Goal: Navigation & Orientation: Find specific page/section

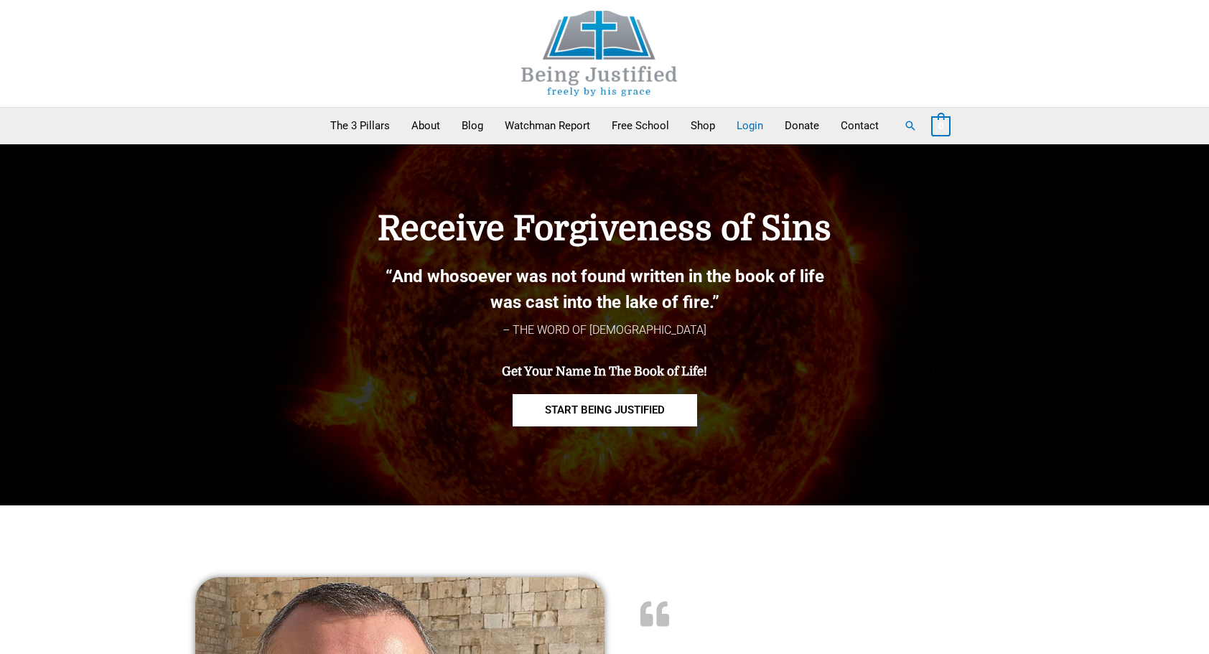
click at [759, 128] on link "Login" at bounding box center [750, 126] width 48 height 36
click at [523, 123] on link "Watchman Report" at bounding box center [547, 126] width 107 height 36
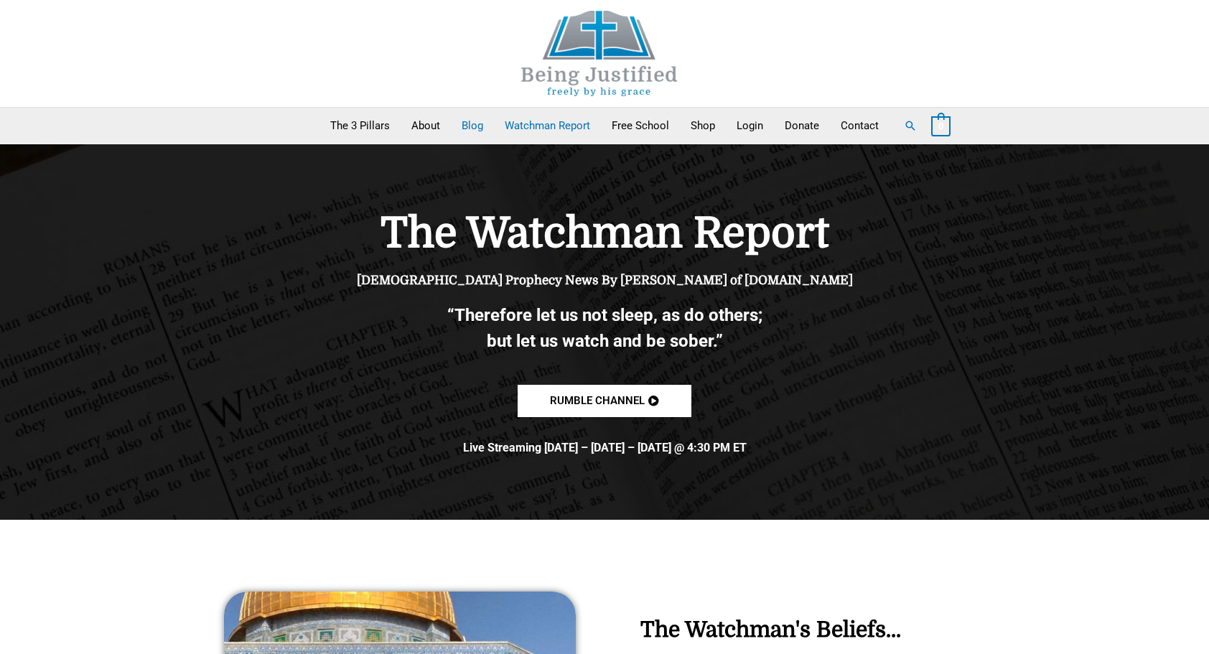
click at [478, 123] on link "Blog" at bounding box center [472, 126] width 43 height 36
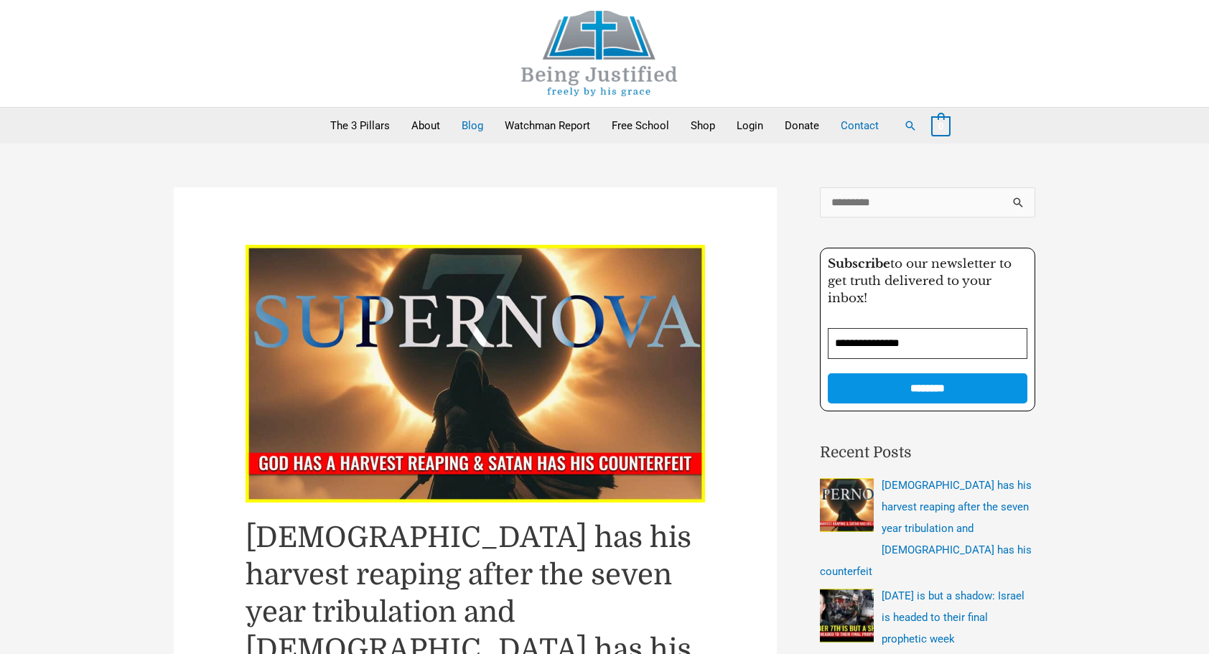
click at [851, 126] on link "Contact" at bounding box center [860, 126] width 60 height 36
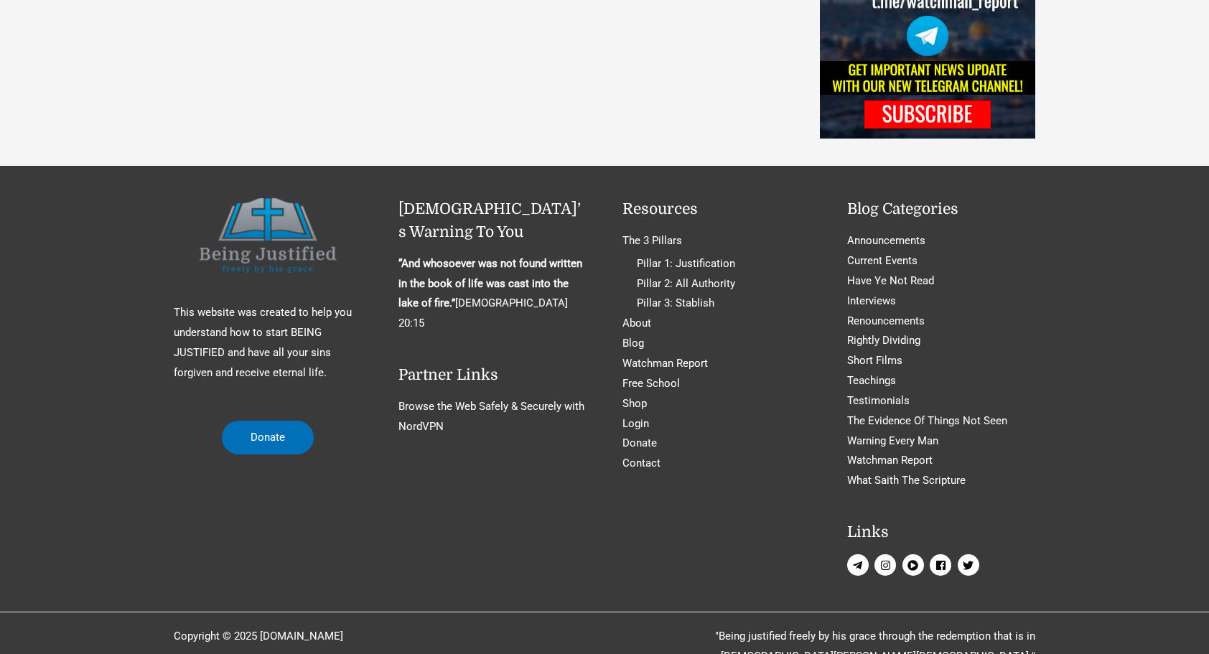
scroll to position [1301, 0]
click at [857, 559] on icon "telegram-plane" at bounding box center [857, 564] width 11 height 11
click at [887, 553] on span "instagram" at bounding box center [885, 564] width 22 height 22
click at [729, 524] on div "This website was created to help you understand how to start BEING JUSTIFIED an…" at bounding box center [604, 387] width 861 height 381
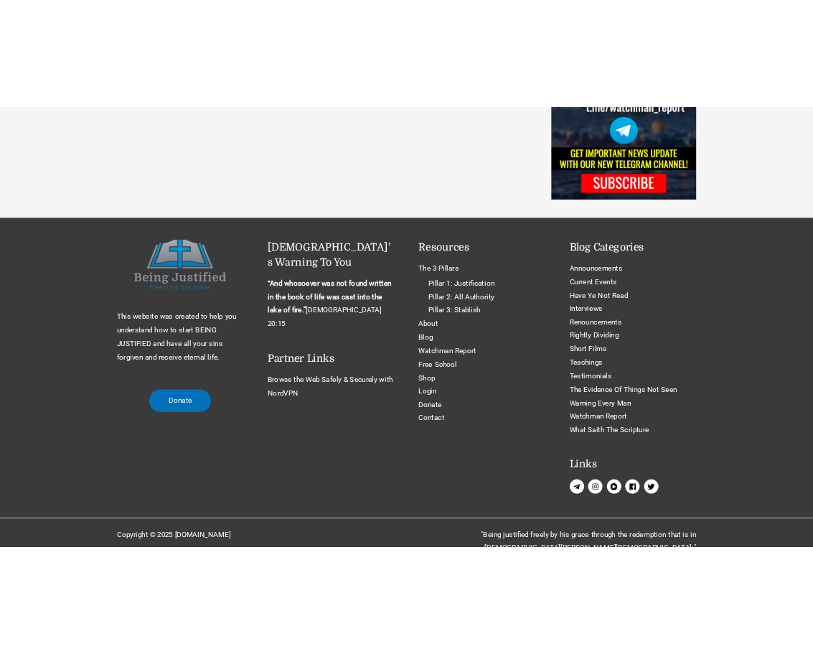
scroll to position [1303, 0]
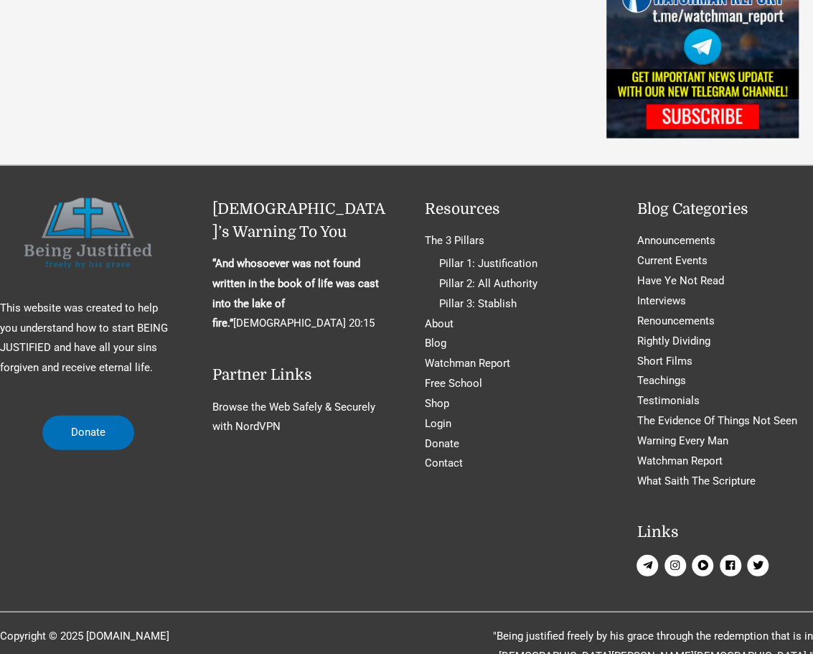
click at [527, 453] on div "This website was created to help you understand how to start BEING JUSTIFIED an…" at bounding box center [406, 388] width 813 height 381
click at [319, 481] on div "This website was created to help you understand how to start BEING JUSTIFIED an…" at bounding box center [406, 388] width 813 height 381
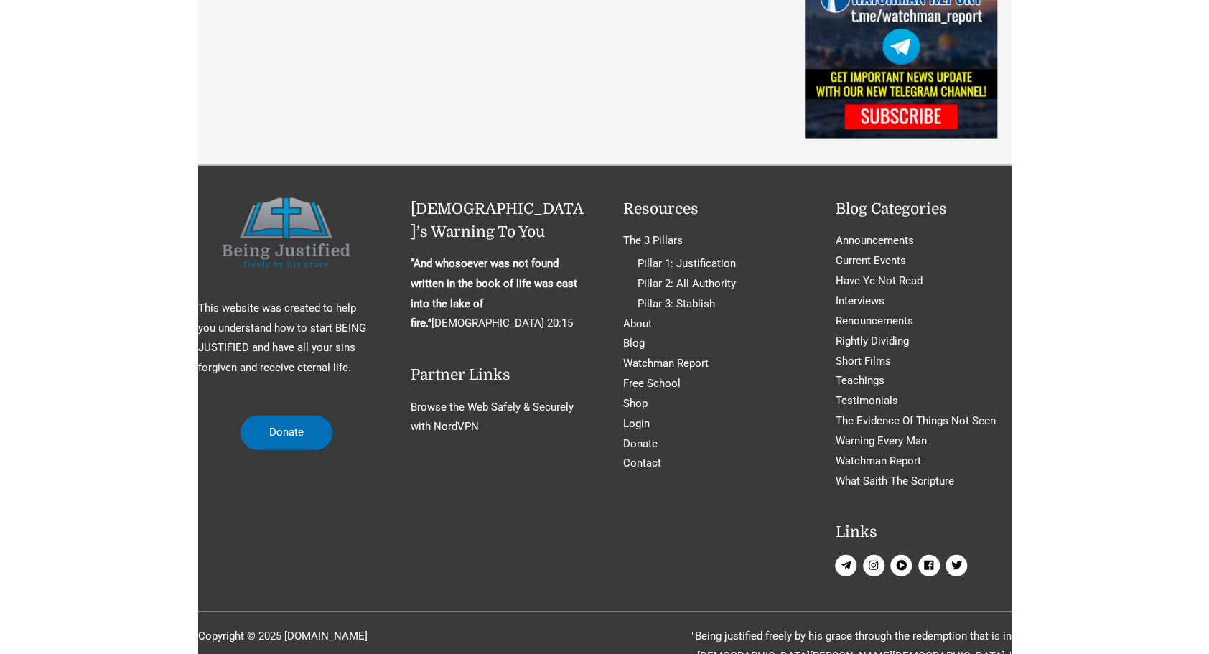
scroll to position [0, 0]
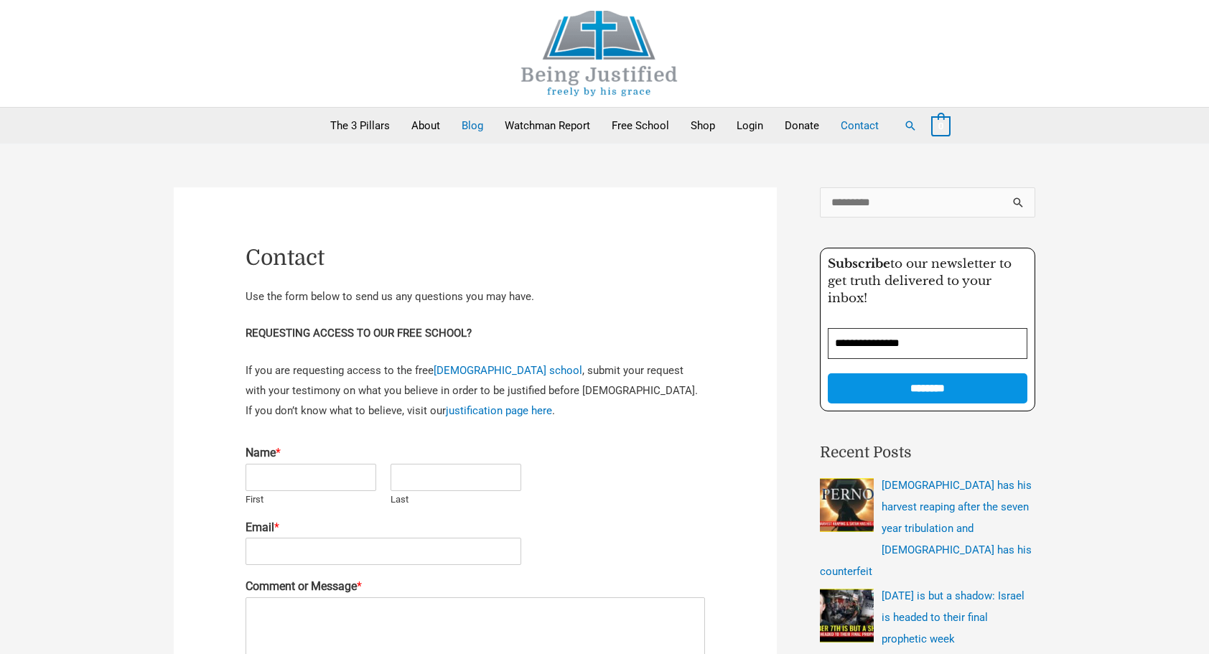
click at [476, 123] on link "Blog" at bounding box center [472, 126] width 43 height 36
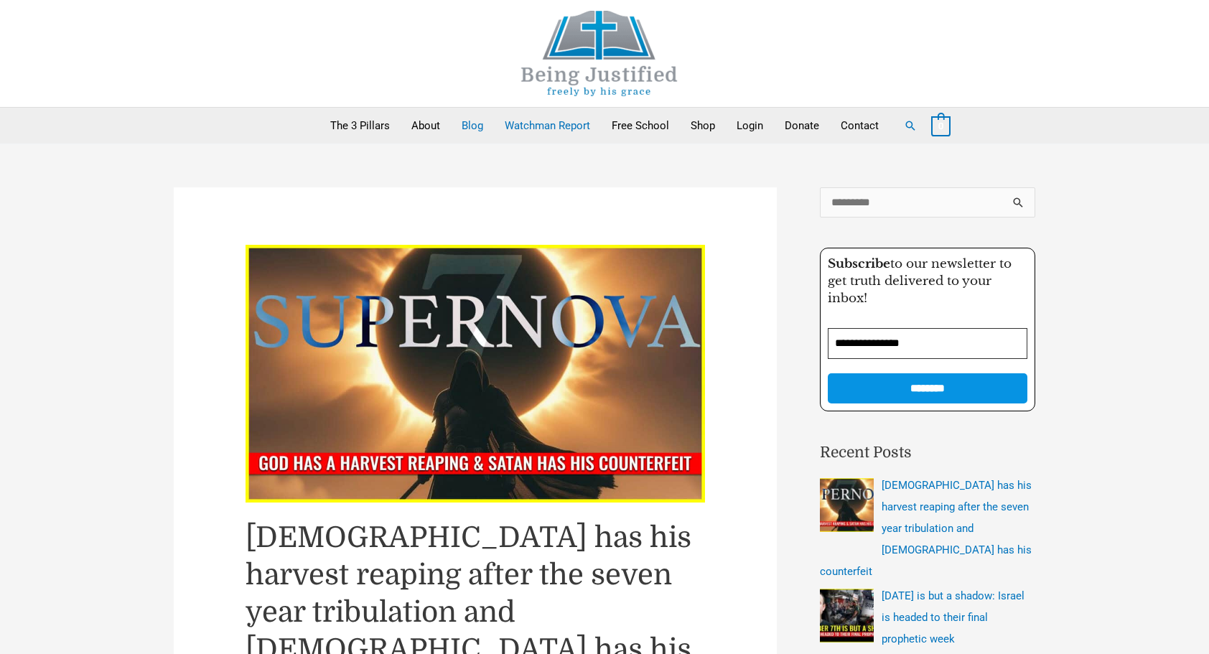
click at [533, 128] on link "Watchman Report" at bounding box center [547, 126] width 107 height 36
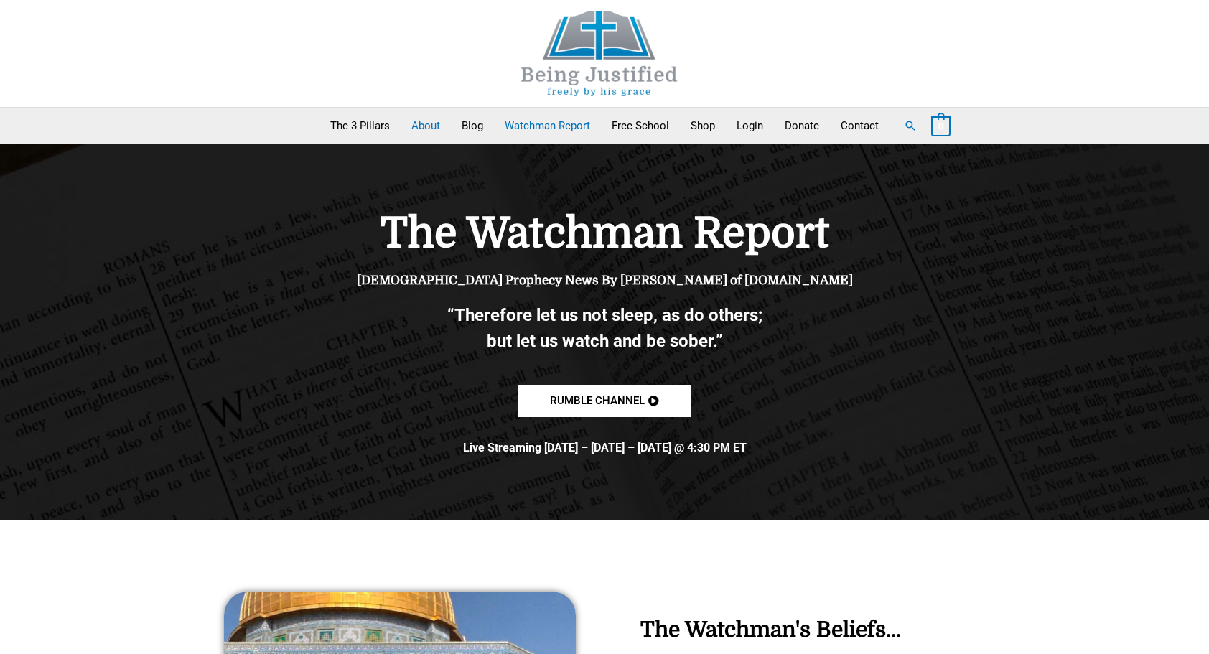
click at [432, 122] on link "About" at bounding box center [426, 126] width 50 height 36
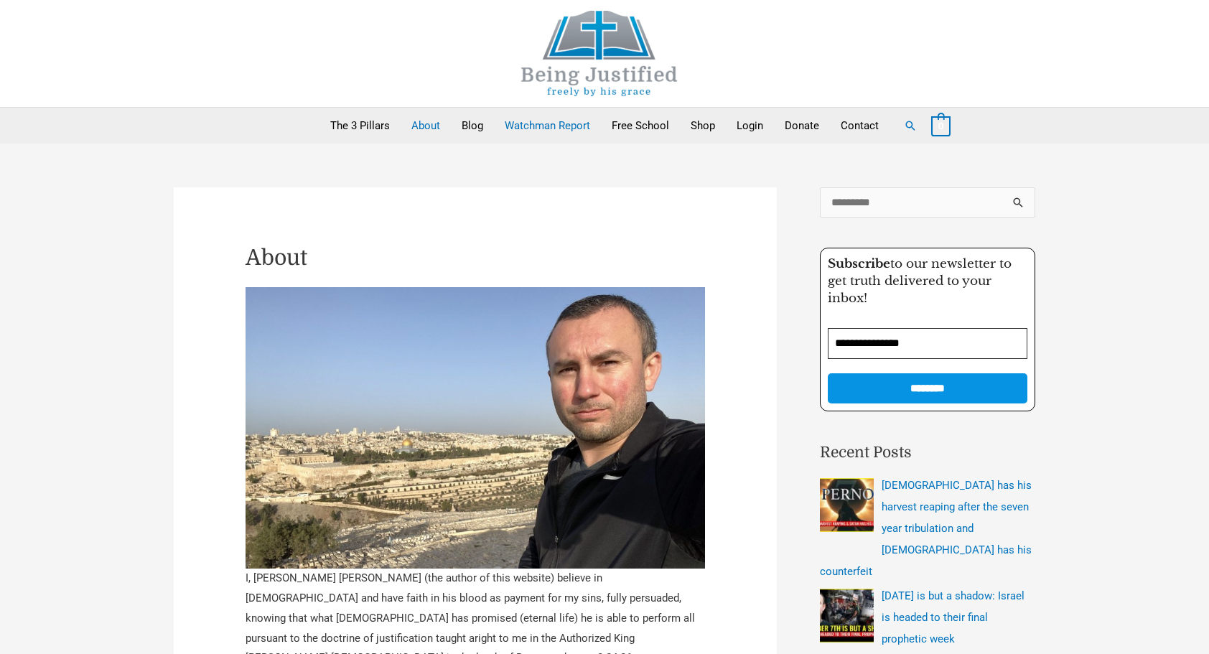
click at [556, 128] on link "Watchman Report" at bounding box center [547, 126] width 107 height 36
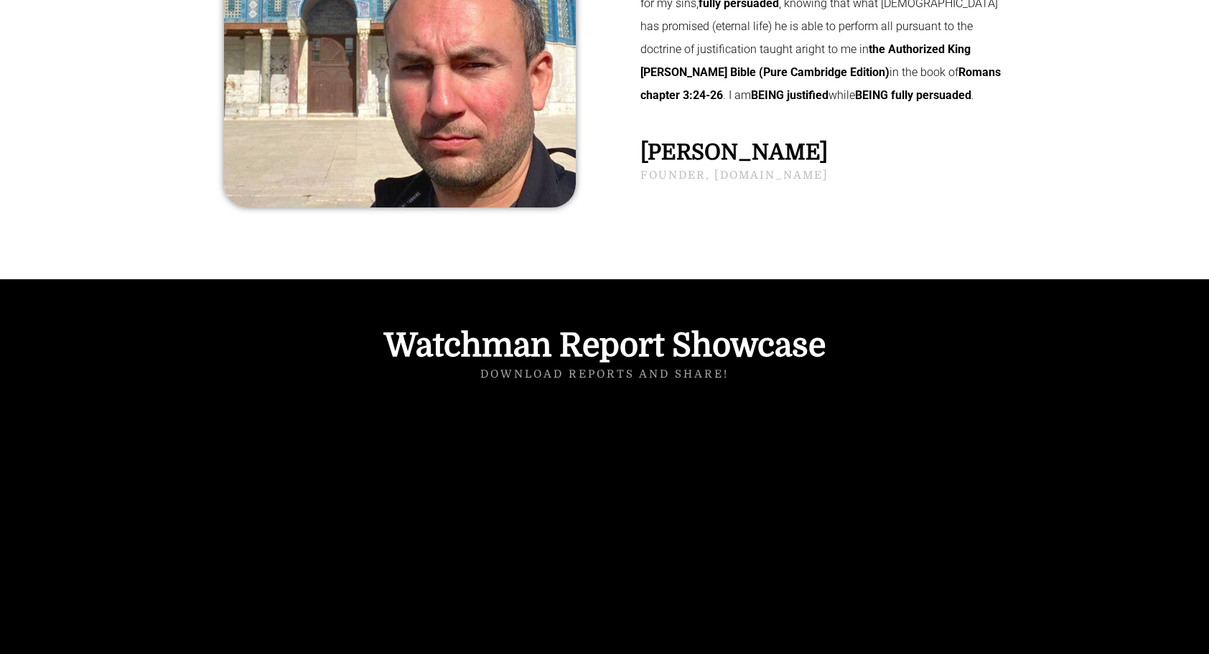
scroll to position [718, 0]
